Goal: Complete application form

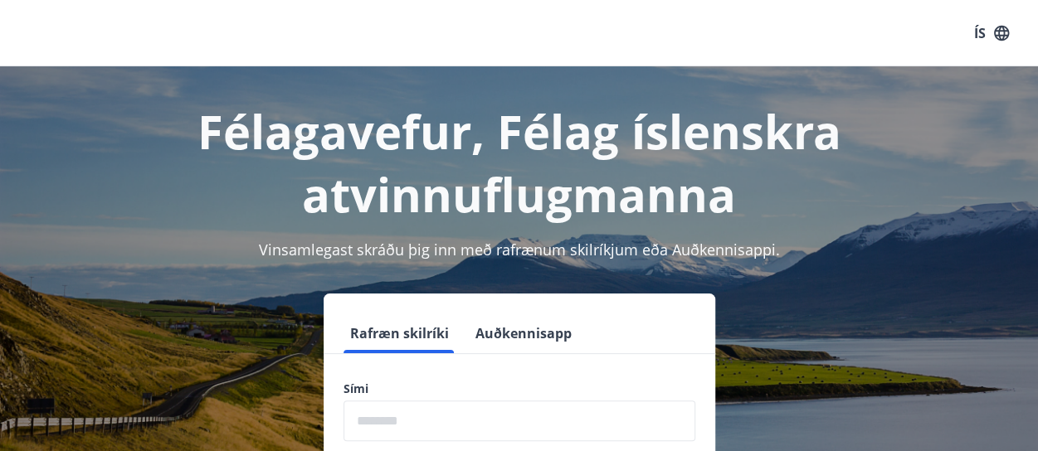
click at [407, 384] on label "Sími" at bounding box center [520, 389] width 352 height 17
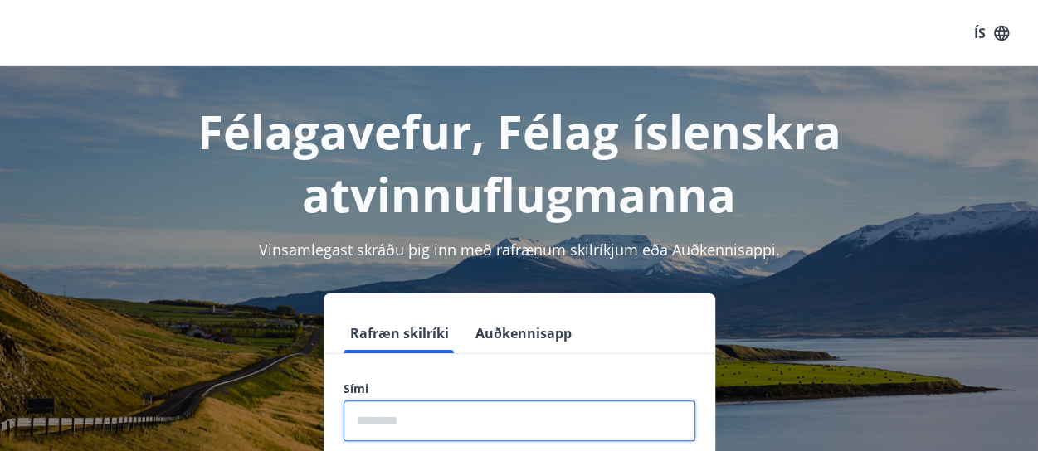
click at [409, 403] on input "phone" at bounding box center [520, 421] width 352 height 41
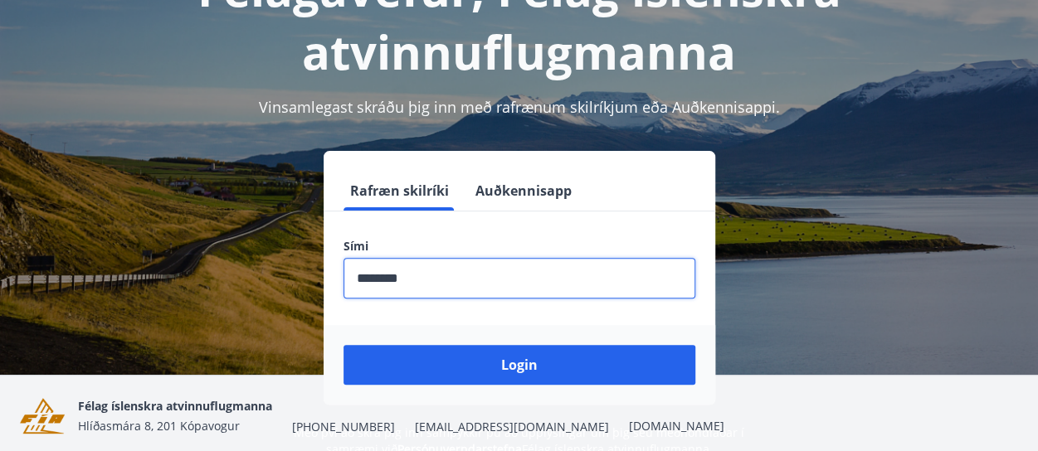
scroll to position [205, 0]
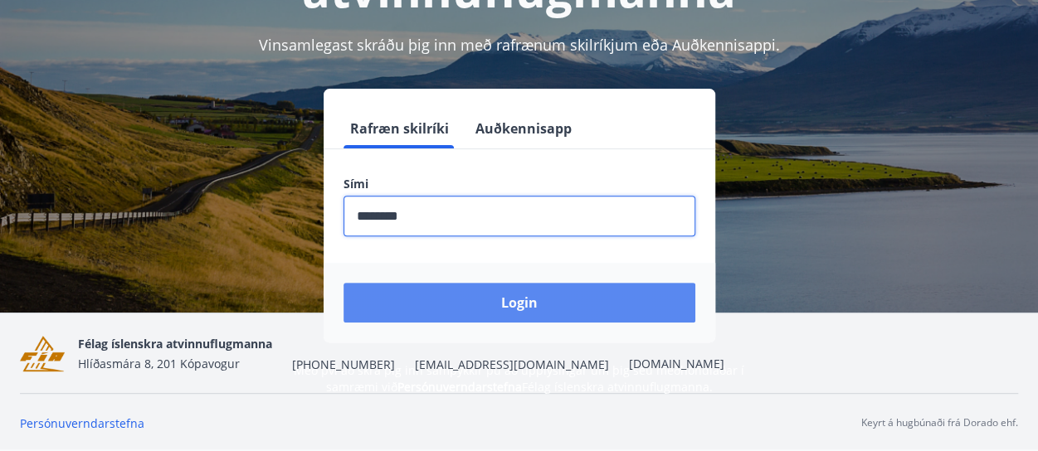
type input "********"
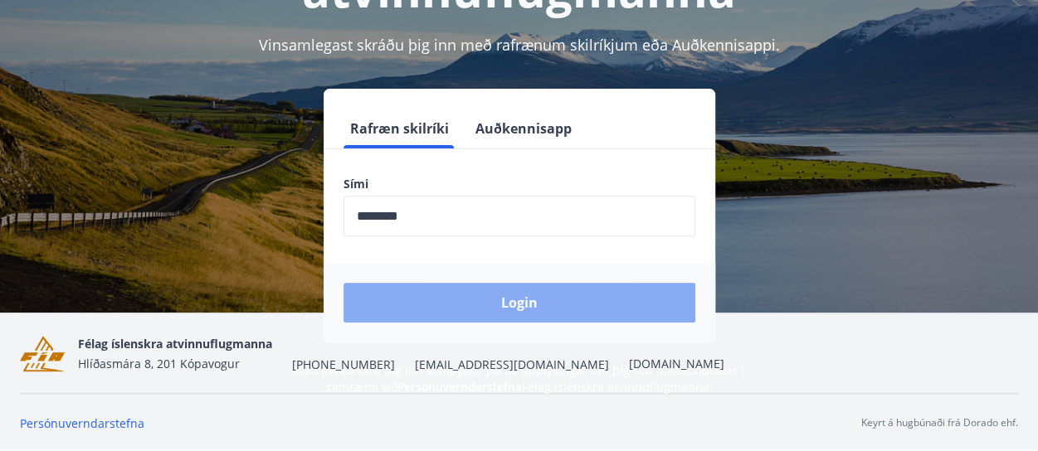
click at [497, 303] on button "Login" at bounding box center [520, 303] width 352 height 40
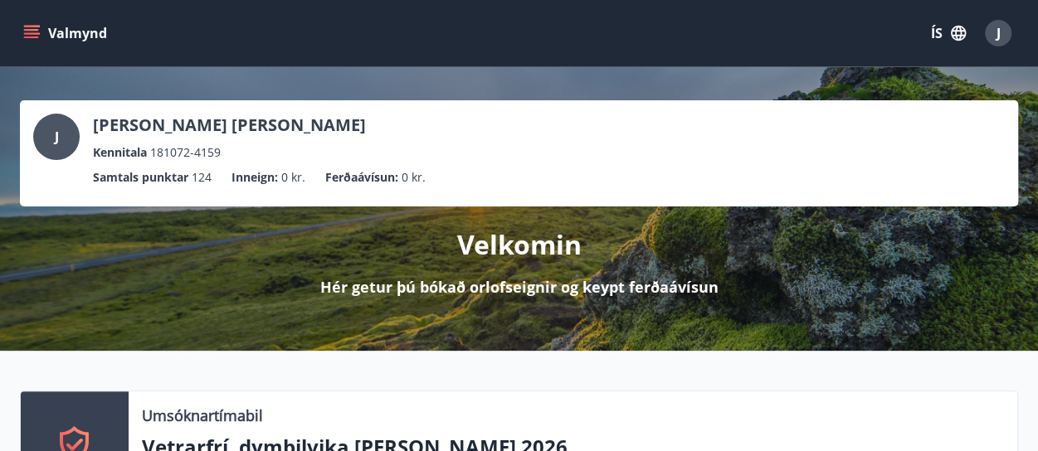
scroll to position [249, 0]
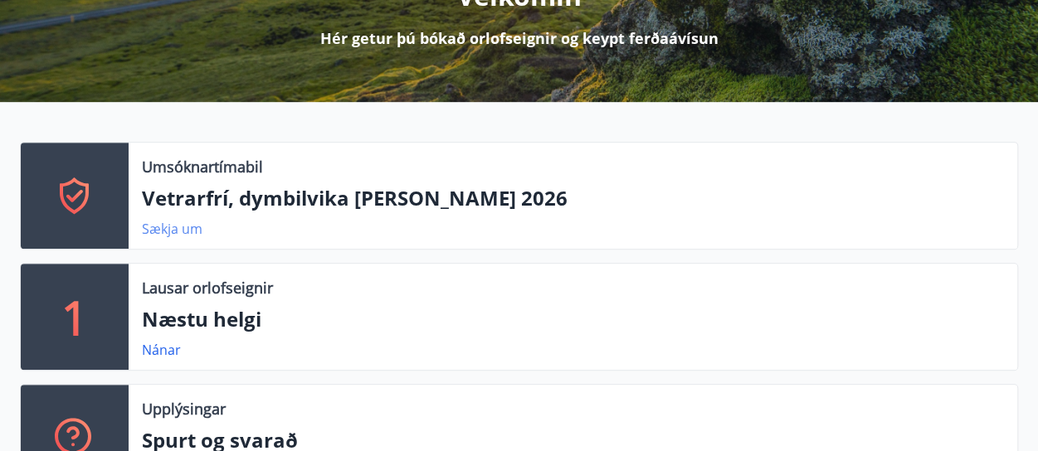
click at [158, 232] on link "Sækja um" at bounding box center [172, 229] width 61 height 18
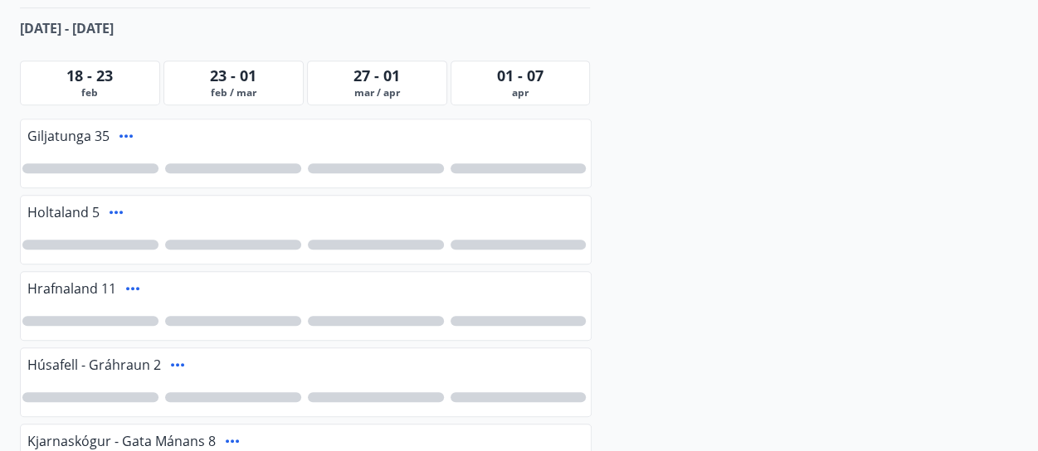
scroll to position [415, 0]
